Goal: Check status: Check status

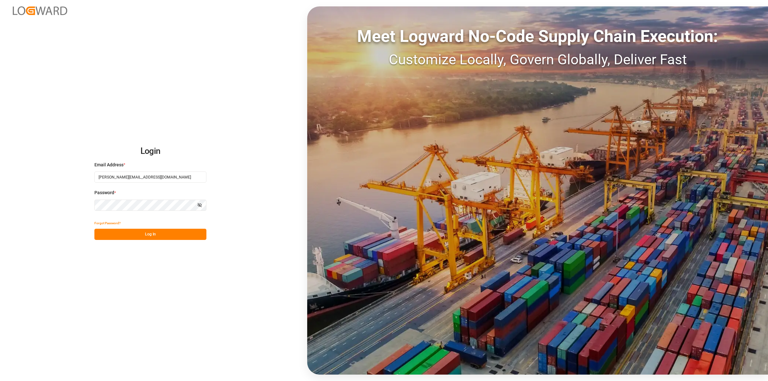
click at [181, 231] on button "Log In" at bounding box center [150, 234] width 112 height 11
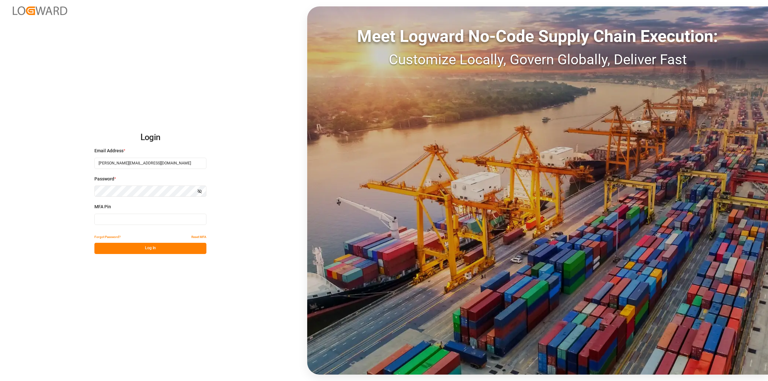
click at [135, 215] on input at bounding box center [150, 219] width 112 height 11
type input "229647"
click at [133, 247] on button "Log In" at bounding box center [150, 248] width 112 height 11
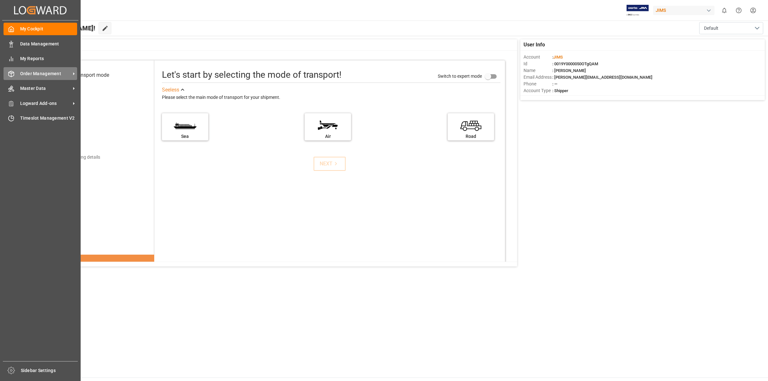
click at [31, 71] on span "Order Management" at bounding box center [45, 73] width 51 height 7
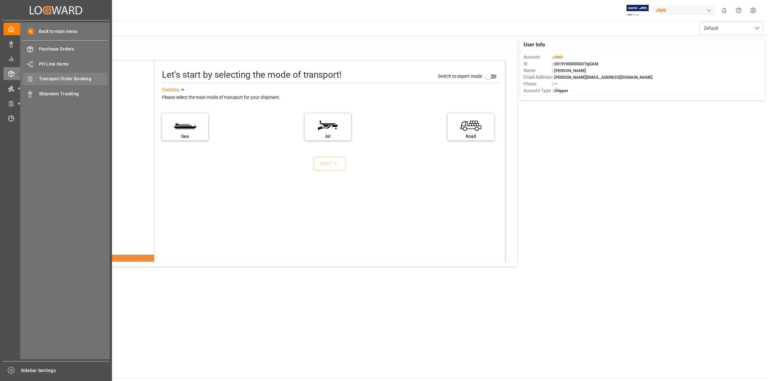
click at [74, 81] on span "Transport Order Booking" at bounding box center [73, 78] width 69 height 7
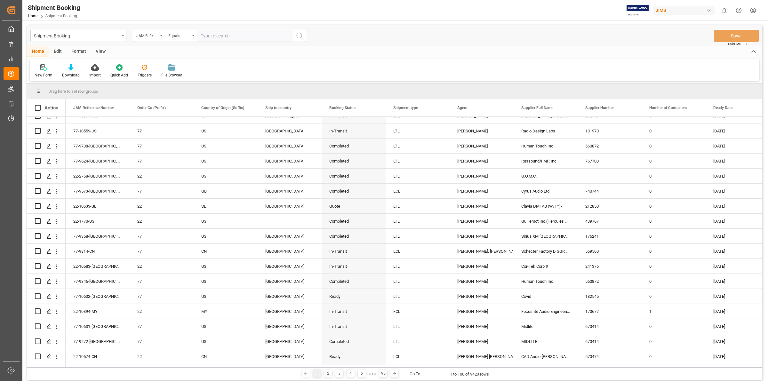
scroll to position [40, 0]
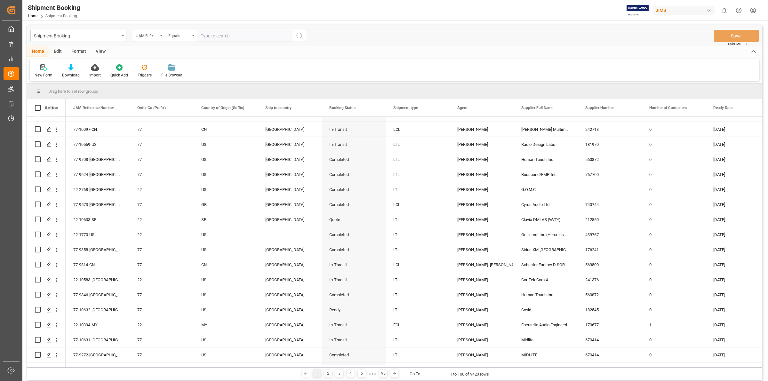
click at [213, 36] on input "text" at bounding box center [245, 36] width 96 height 12
type input "77-10247-US"
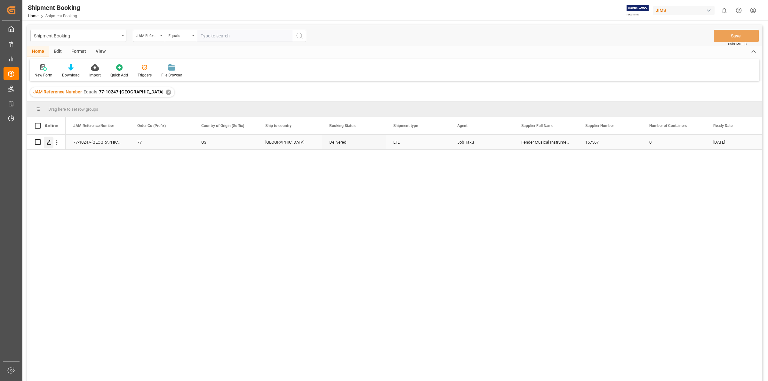
click at [48, 142] on icon "Press SPACE to select this row." at bounding box center [48, 142] width 5 height 5
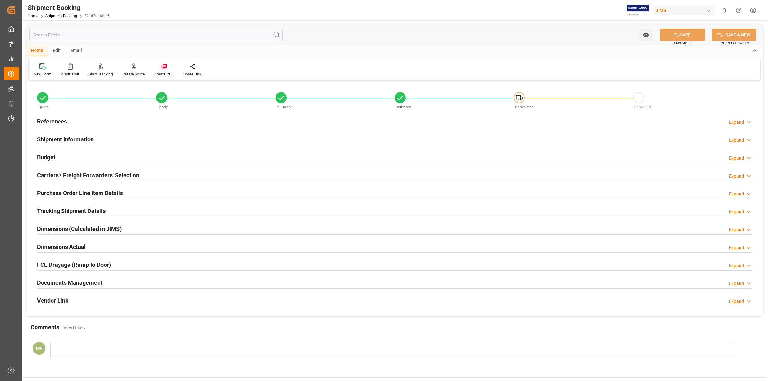
click at [103, 282] on div "Documents Management Expand" at bounding box center [394, 282] width 715 height 12
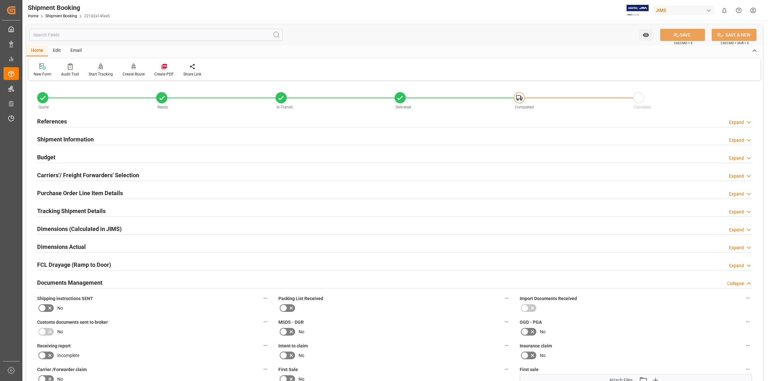
click at [72, 138] on h2 "Shipment Information" at bounding box center [65, 139] width 57 height 9
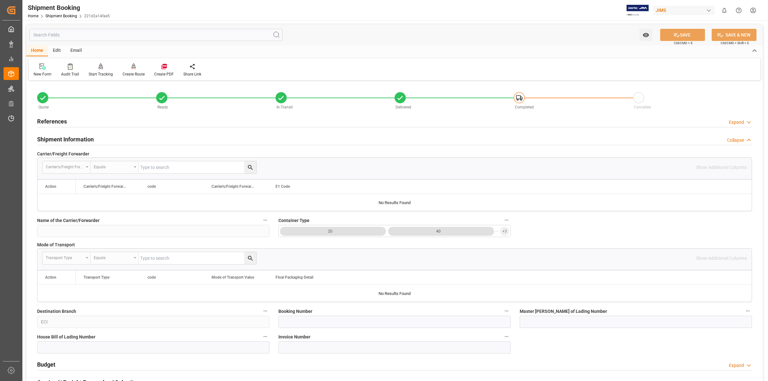
click at [59, 121] on h2 "References" at bounding box center [52, 121] width 30 height 9
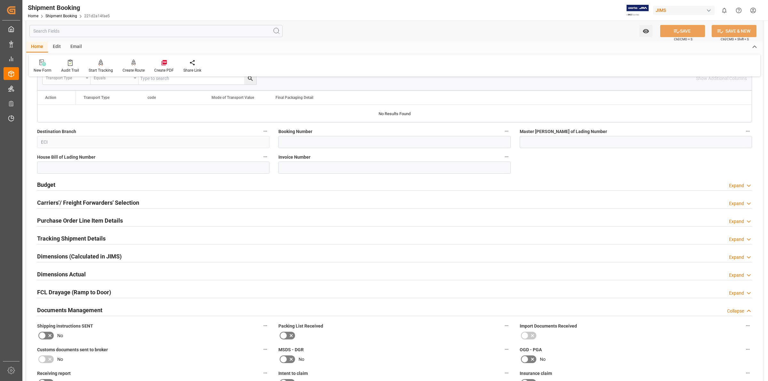
scroll to position [320, 0]
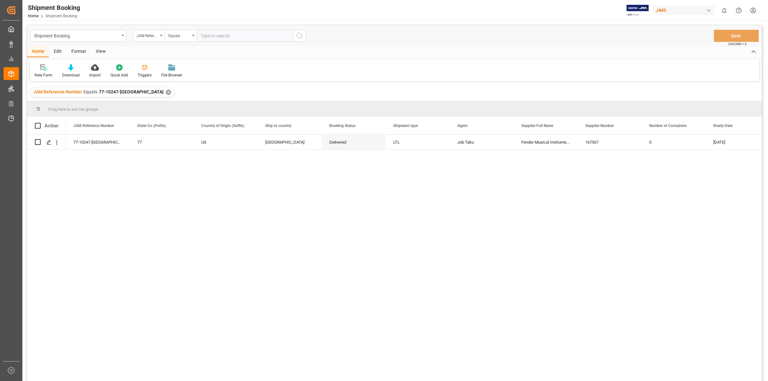
click at [275, 215] on div "77-10247-US 77 US Canada Delivered LTL Job Taku Fender Musical Instruments Corp…" at bounding box center [414, 260] width 696 height 250
drag, startPoint x: 360, startPoint y: 215, endPoint x: 353, endPoint y: 216, distance: 7.1
click at [353, 217] on div "77-10247-US 77 US Canada Delivered LTL Job Taku Fender Musical Instruments Corp…" at bounding box center [414, 260] width 696 height 250
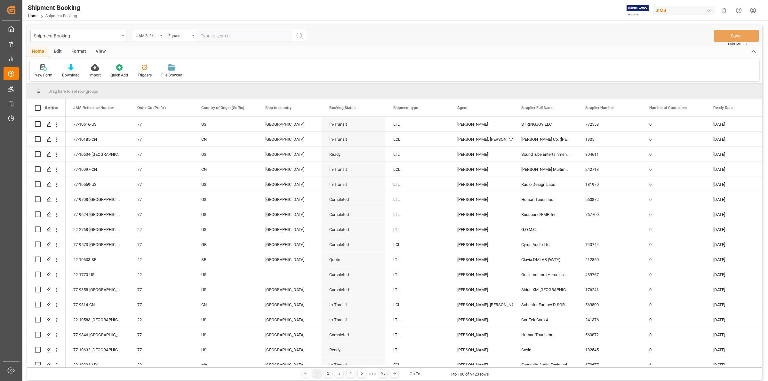
click at [206, 34] on input "text" at bounding box center [245, 36] width 96 height 12
type input "77-10507-[GEOGRAPHIC_DATA]"
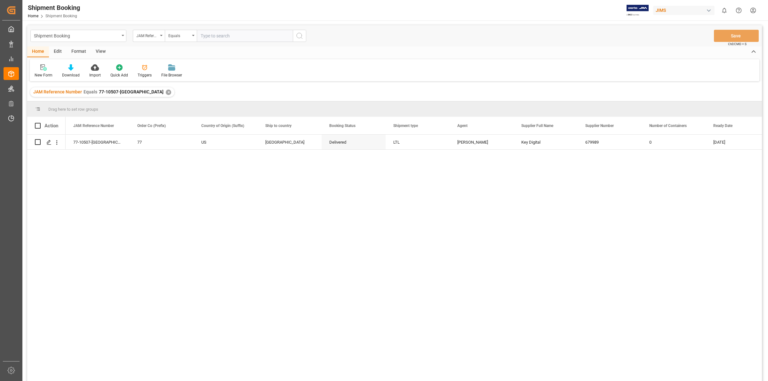
drag, startPoint x: 93, startPoint y: 278, endPoint x: 81, endPoint y: 229, distance: 49.9
click at [93, 275] on div "77-10507-US 77 US [GEOGRAPHIC_DATA] Delivered LTL [PERSON_NAME] Key Digital 679…" at bounding box center [414, 260] width 696 height 250
click at [47, 140] on icon "Press SPACE to select this row." at bounding box center [48, 142] width 5 height 5
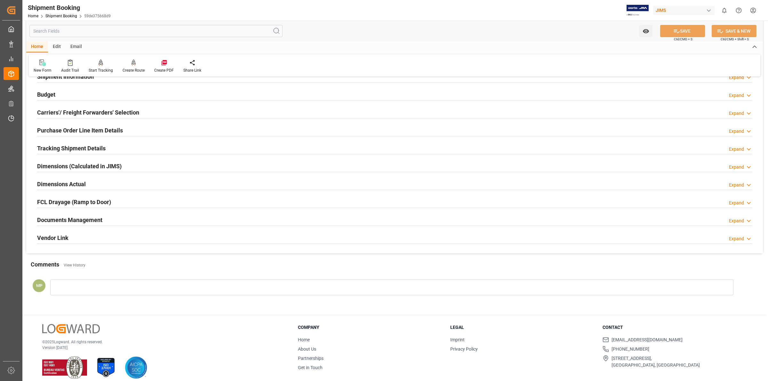
scroll to position [69, 0]
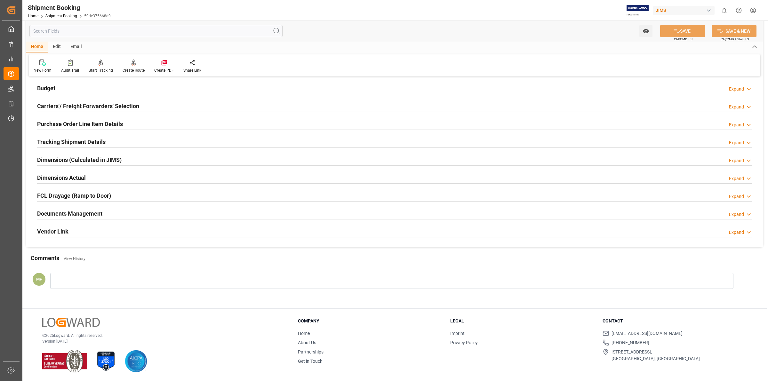
click at [90, 211] on h2 "Documents Management" at bounding box center [69, 213] width 65 height 9
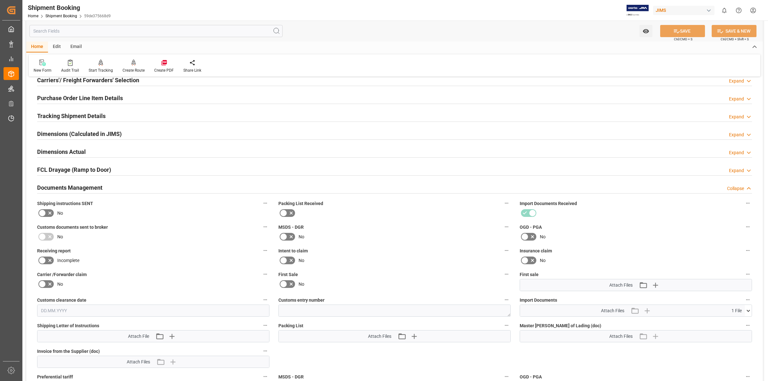
scroll to position [229, 0]
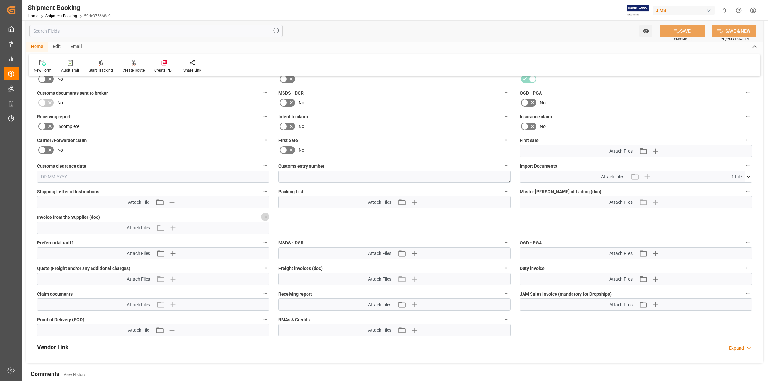
click at [263, 213] on button "Invoice from the Supplier (doc)" at bounding box center [265, 217] width 8 height 8
click at [170, 215] on div at bounding box center [384, 190] width 768 height 381
click at [101, 215] on label "Invoice from the Supplier (doc)" at bounding box center [153, 217] width 232 height 9
click at [261, 215] on button "Invoice from the Supplier (doc)" at bounding box center [265, 217] width 8 height 8
click at [744, 173] on div at bounding box center [384, 190] width 768 height 381
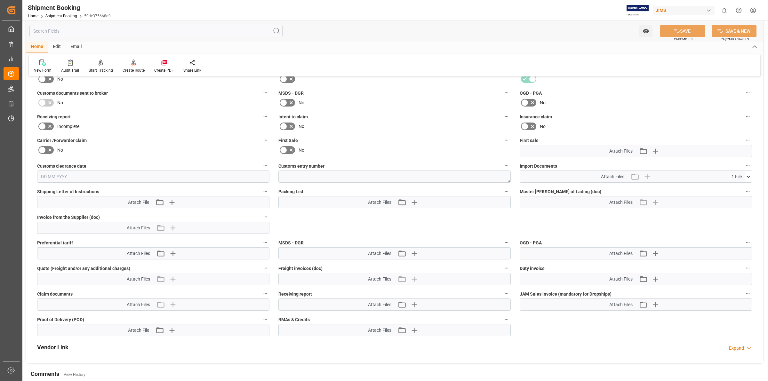
click at [746, 176] on icon at bounding box center [748, 176] width 7 height 7
click at [730, 189] on icon at bounding box center [731, 188] width 7 height 7
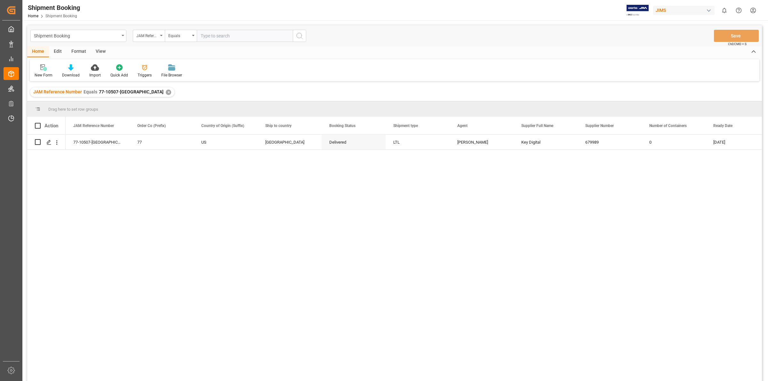
click at [207, 35] on input "text" at bounding box center [245, 36] width 96 height 12
click at [166, 92] on div "✕" at bounding box center [168, 92] width 5 height 5
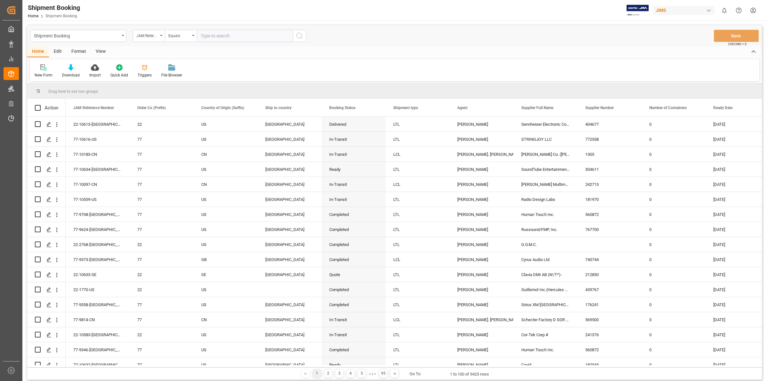
click at [204, 35] on input "text" at bounding box center [245, 36] width 96 height 12
type input "77-10244-us"
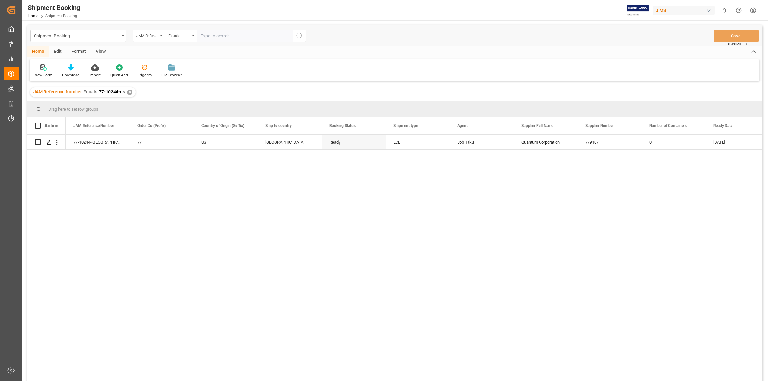
click at [136, 178] on div "77-10244-US 77 US [GEOGRAPHIC_DATA] Ready LCL Job Taku Quantum Corporation 7791…" at bounding box center [414, 260] width 696 height 250
click at [47, 141] on icon "Press SPACE to select this row." at bounding box center [48, 142] width 5 height 5
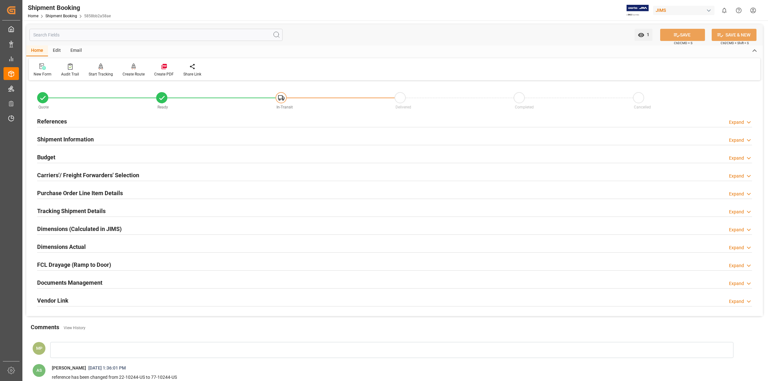
click at [97, 279] on h2 "Documents Management" at bounding box center [69, 282] width 65 height 9
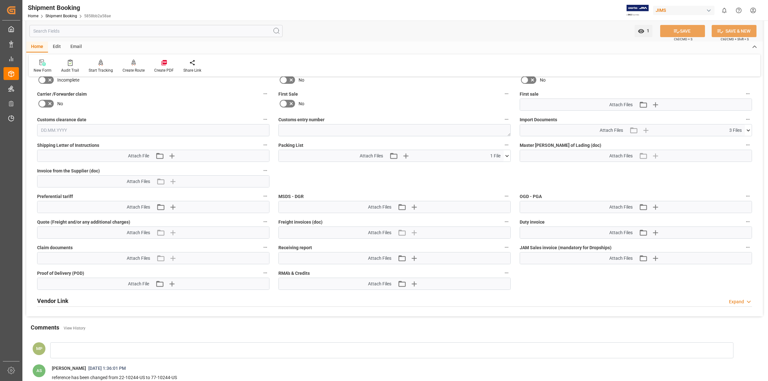
scroll to position [280, 0]
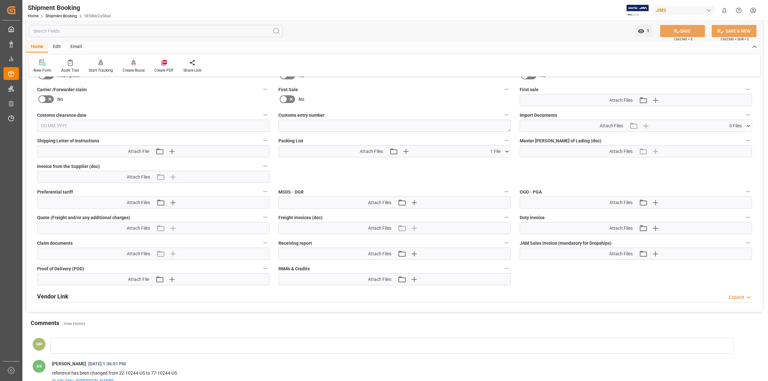
click at [746, 123] on icon at bounding box center [748, 126] width 7 height 7
click at [730, 137] on icon at bounding box center [731, 137] width 5 height 5
click at [732, 143] on icon at bounding box center [731, 144] width 5 height 5
click at [733, 151] on icon at bounding box center [731, 151] width 5 height 5
click at [731, 151] on icon at bounding box center [731, 151] width 5 height 5
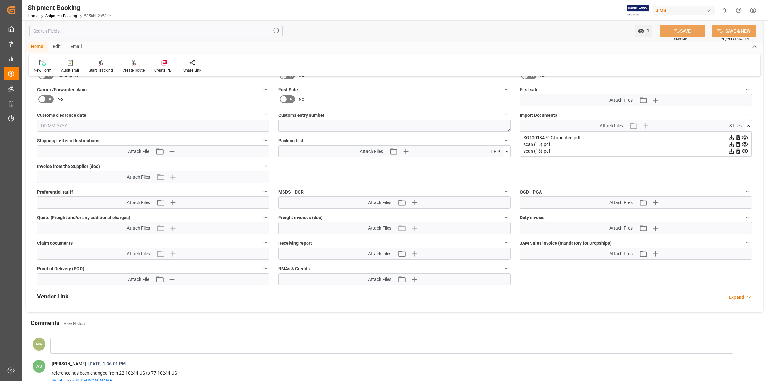
click at [504, 149] on icon at bounding box center [507, 151] width 7 height 7
click at [728, 141] on icon at bounding box center [731, 137] width 7 height 7
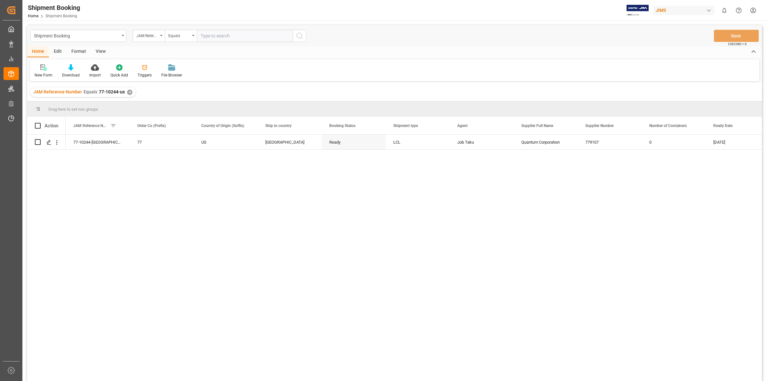
click at [129, 90] on div "✕" at bounding box center [129, 92] width 5 height 5
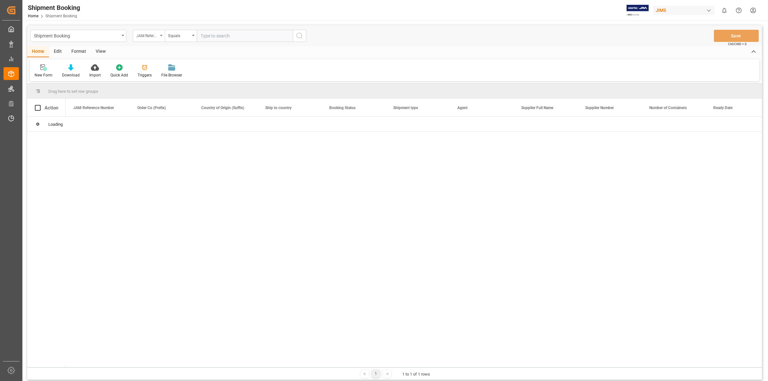
click at [161, 36] on icon "open menu" at bounding box center [161, 35] width 3 height 1
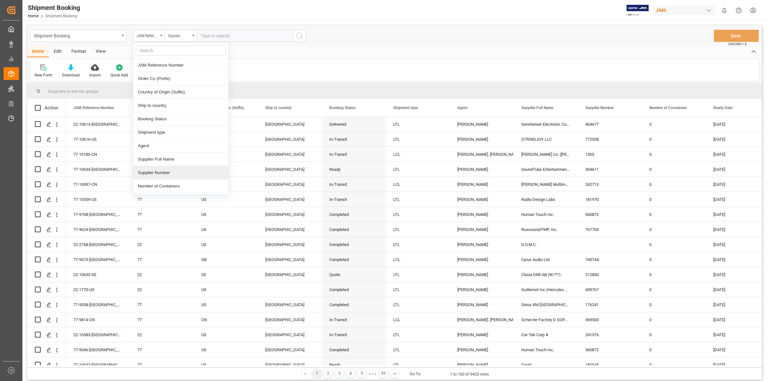
click at [163, 173] on div "Supplier Number" at bounding box center [180, 172] width 95 height 13
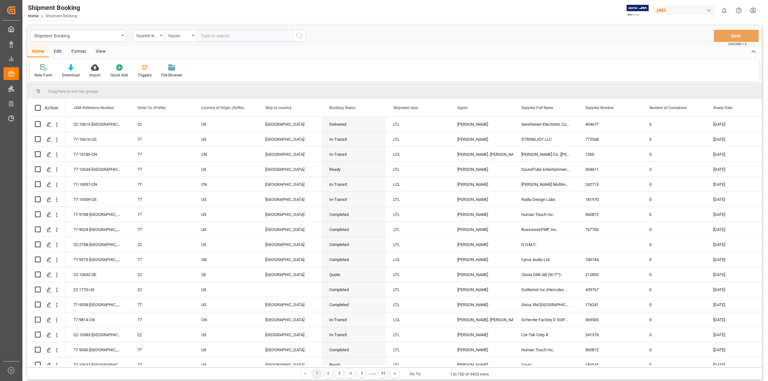
click at [210, 37] on input "text" at bounding box center [245, 36] width 96 height 12
type input "772530"
click at [301, 32] on icon "search button" at bounding box center [300, 36] width 8 height 8
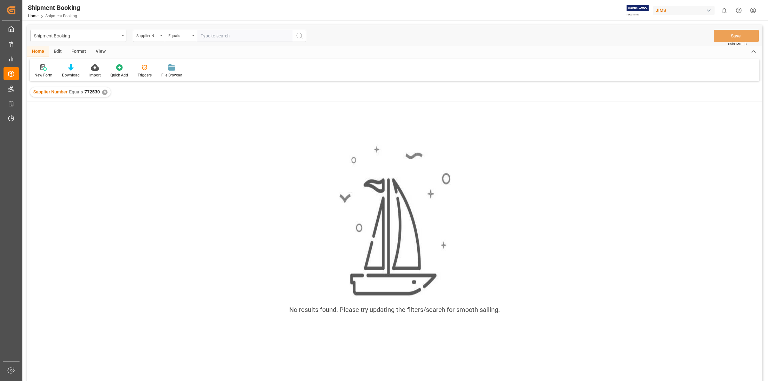
click at [103, 91] on div "✕" at bounding box center [104, 92] width 5 height 5
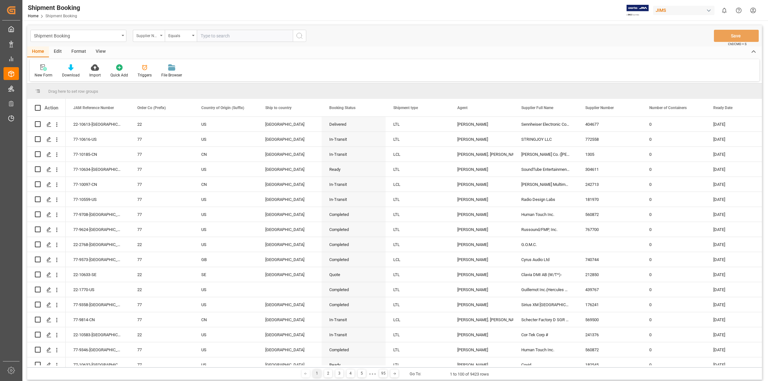
drag, startPoint x: 163, startPoint y: 33, endPoint x: 162, endPoint y: 41, distance: 8.4
click at [162, 33] on div "Supplier Number" at bounding box center [149, 36] width 32 height 12
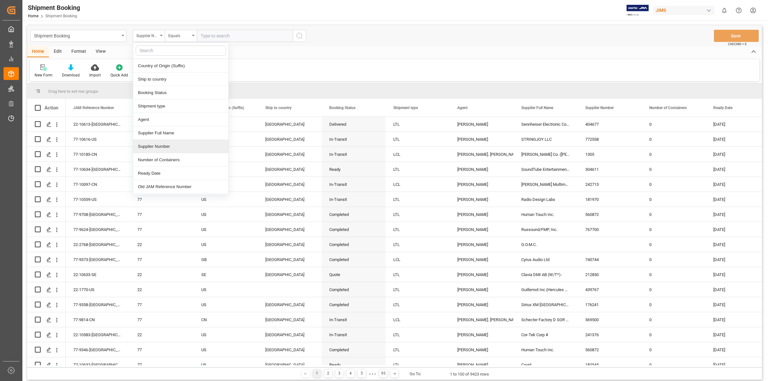
scroll to position [40, 0]
click at [175, 134] on div "Supplier Number" at bounding box center [180, 132] width 95 height 13
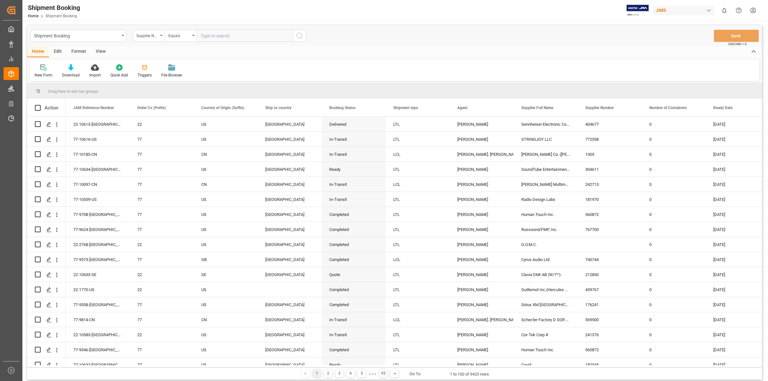
click at [212, 33] on input "text" at bounding box center [245, 36] width 96 height 12
type input "772530"
click at [299, 34] on icon "search button" at bounding box center [300, 36] width 8 height 8
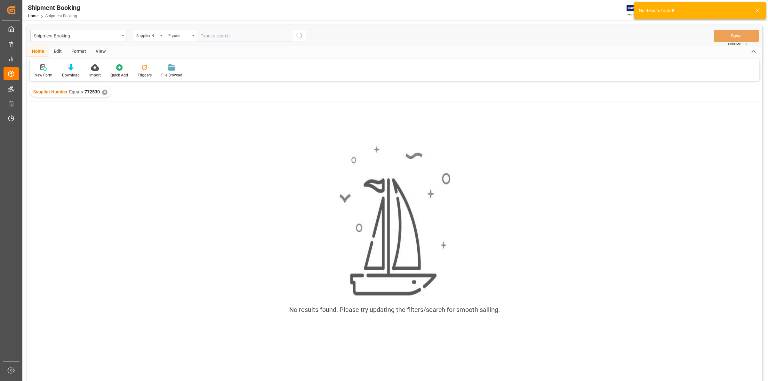
drag, startPoint x: 266, startPoint y: 164, endPoint x: 248, endPoint y: 154, distance: 20.5
click at [264, 164] on div "No results found. Please try updating the filters/search for smooth sailing." at bounding box center [394, 232] width 734 height 186
click at [104, 93] on div "✕" at bounding box center [104, 92] width 5 height 5
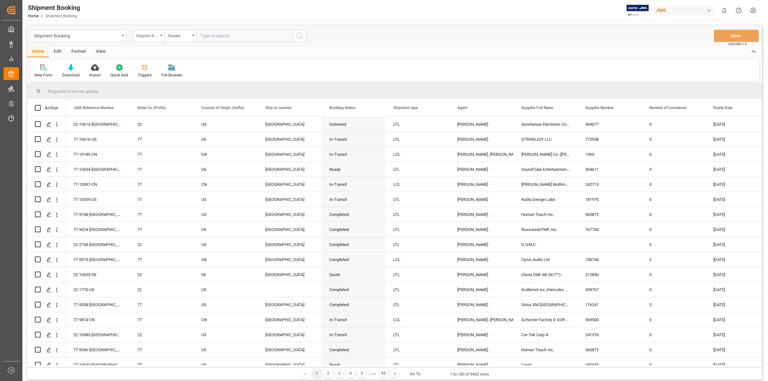
click at [161, 35] on icon "open menu" at bounding box center [161, 35] width 3 height 1
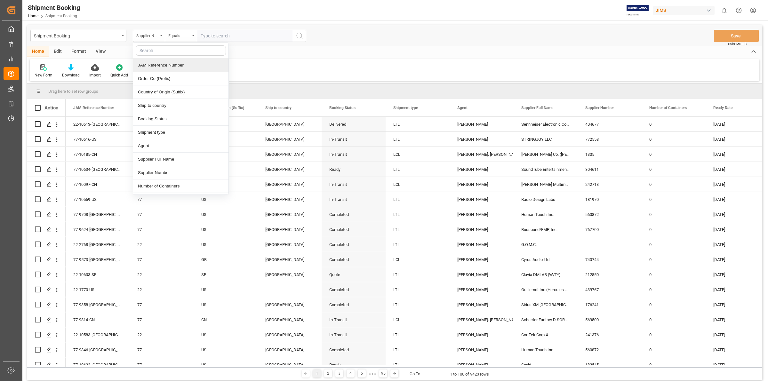
click at [214, 36] on input "text" at bounding box center [245, 36] width 96 height 12
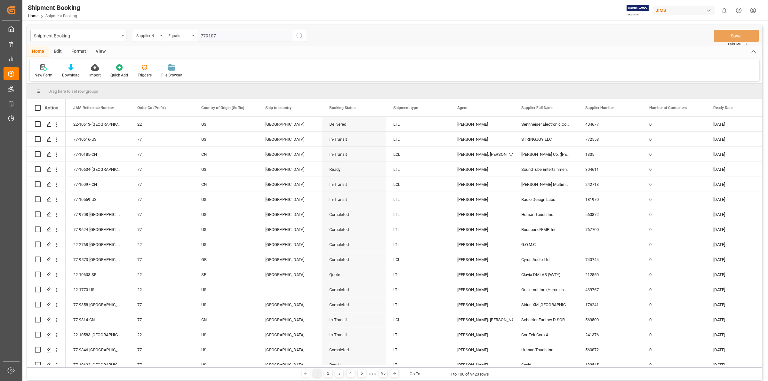
type input "779107"
click at [298, 34] on icon "search button" at bounding box center [300, 36] width 8 height 8
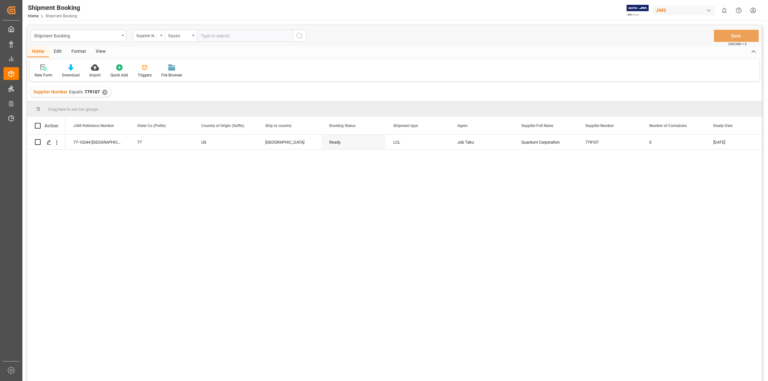
drag, startPoint x: 183, startPoint y: 215, endPoint x: 88, endPoint y: 161, distance: 109.4
click at [183, 215] on div "77-10244-US 77 US [GEOGRAPHIC_DATA] Ready LCL Job Taku Quantum Corporation 7791…" at bounding box center [414, 260] width 696 height 250
click at [47, 143] on polygon "Press SPACE to select this row." at bounding box center [48, 141] width 3 height 3
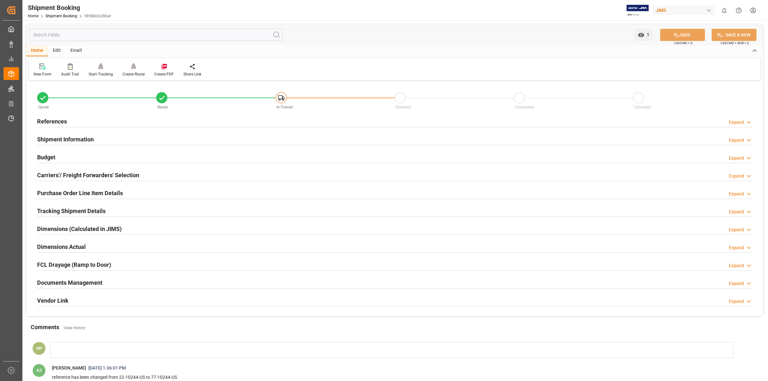
click at [97, 280] on h2 "Documents Management" at bounding box center [69, 282] width 65 height 9
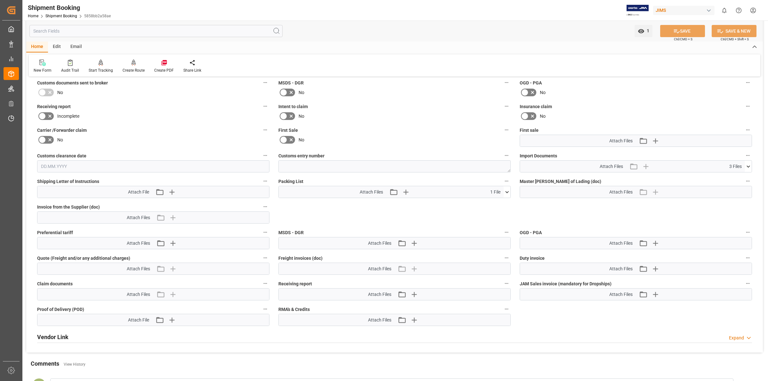
scroll to position [240, 0]
click at [746, 164] on icon at bounding box center [748, 166] width 7 height 7
click at [605, 206] on div "Quote Ready In-Transit Delivered Completed Cancelled References Expand JAM Refe…" at bounding box center [394, 97] width 736 height 510
